Goal: Task Accomplishment & Management: Manage account settings

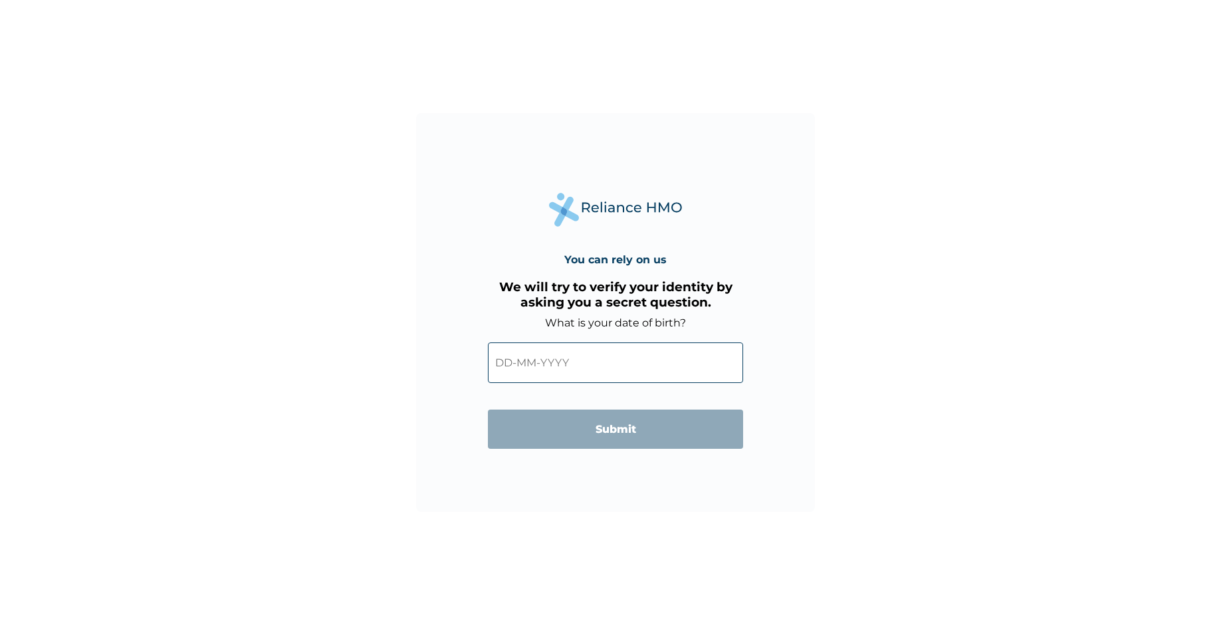
click at [632, 366] on input "text" at bounding box center [615, 362] width 255 height 41
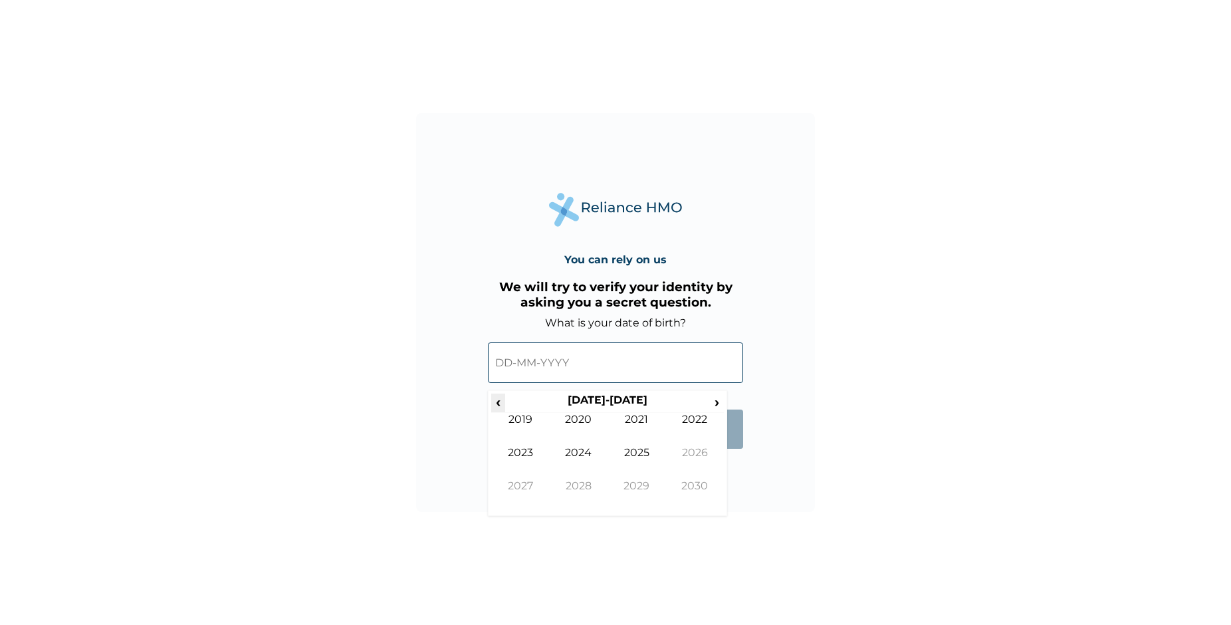
click at [493, 407] on span "‹" at bounding box center [498, 402] width 14 height 17
click at [648, 429] on td "2001" at bounding box center [637, 429] width 59 height 33
click at [537, 451] on td "May" at bounding box center [520, 462] width 59 height 33
click at [549, 515] on td "28" at bounding box center [541, 514] width 33 height 19
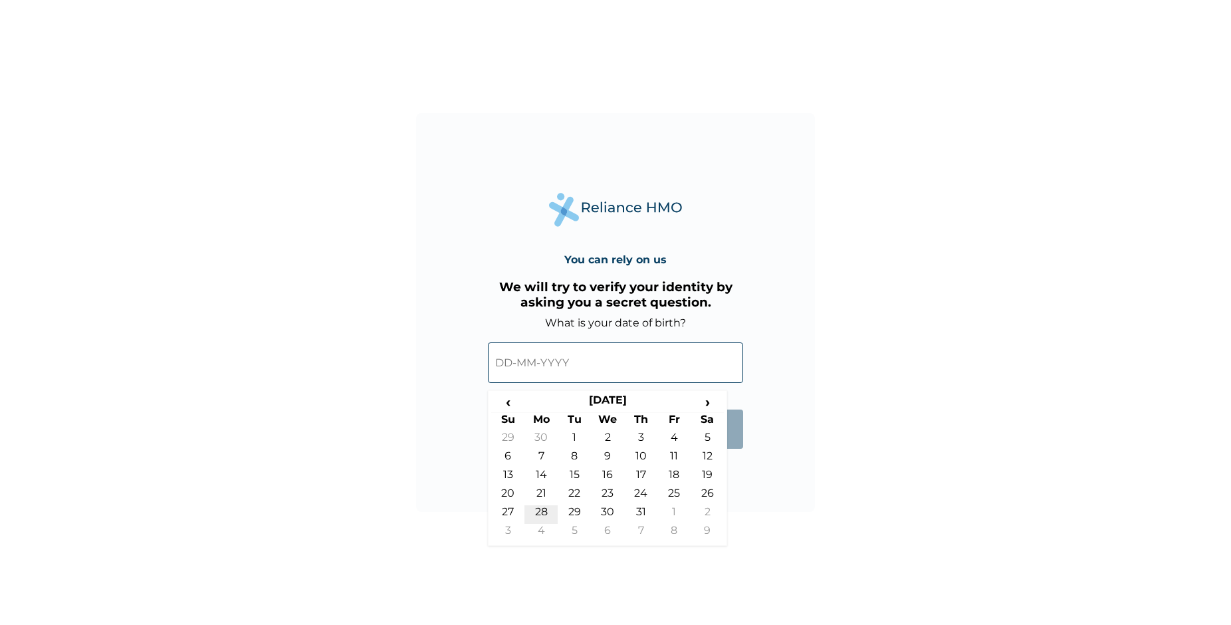
type input "28-05-2001"
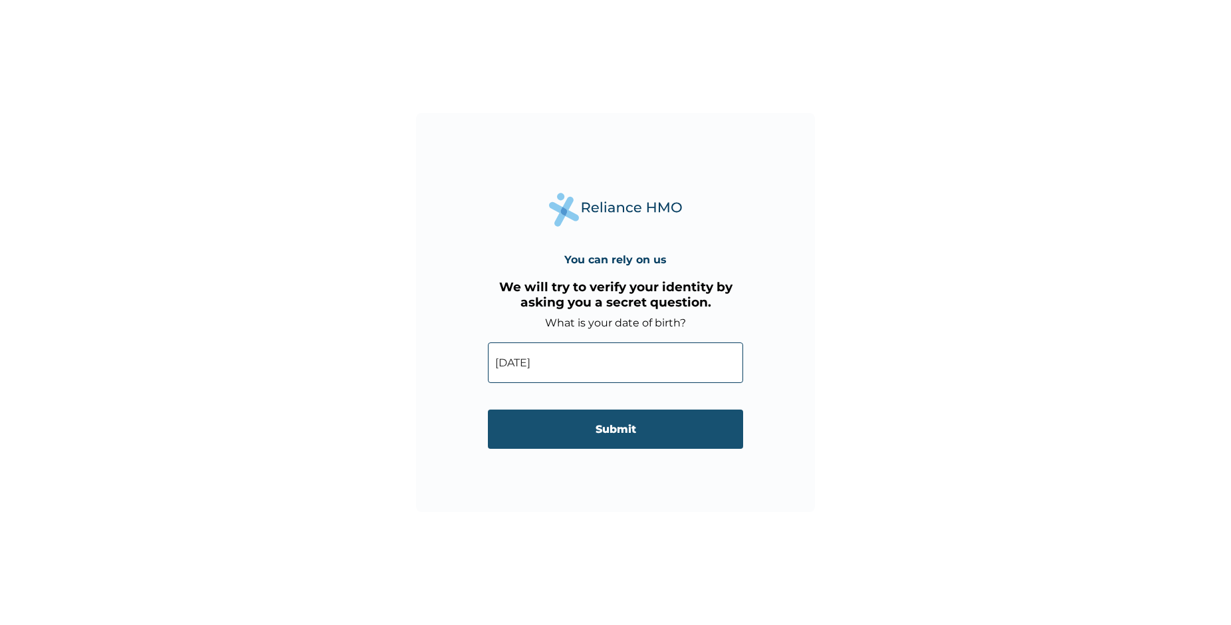
click at [610, 432] on input "Submit" at bounding box center [615, 429] width 255 height 39
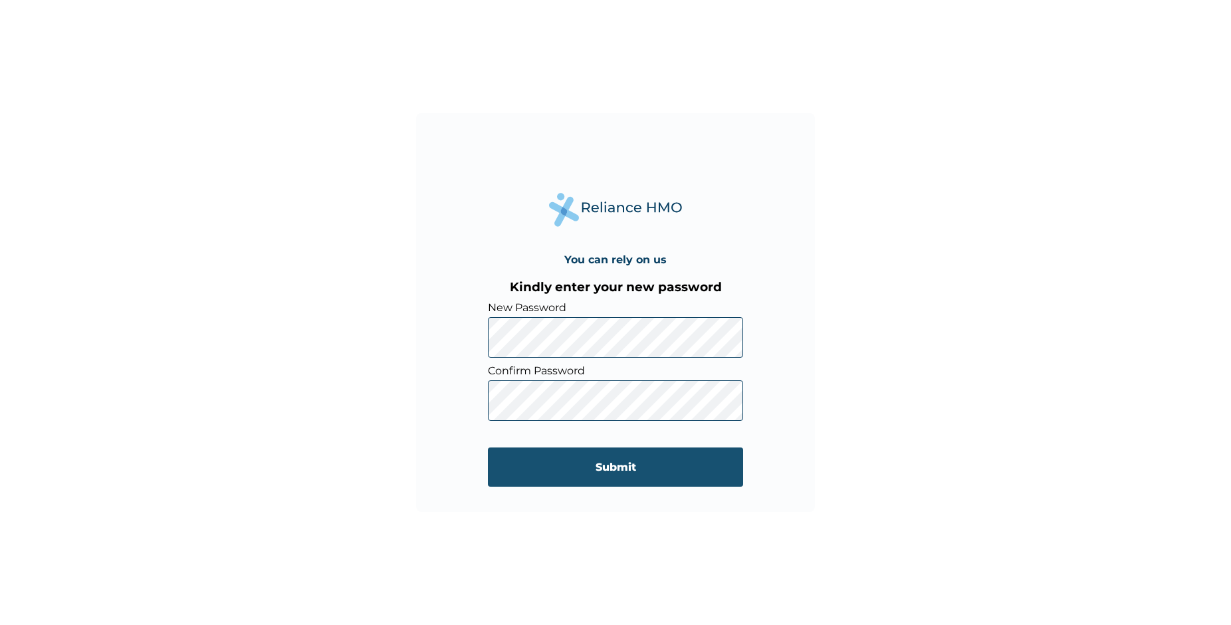
click at [665, 453] on input "Submit" at bounding box center [615, 466] width 255 height 39
